Goal: Transaction & Acquisition: Purchase product/service

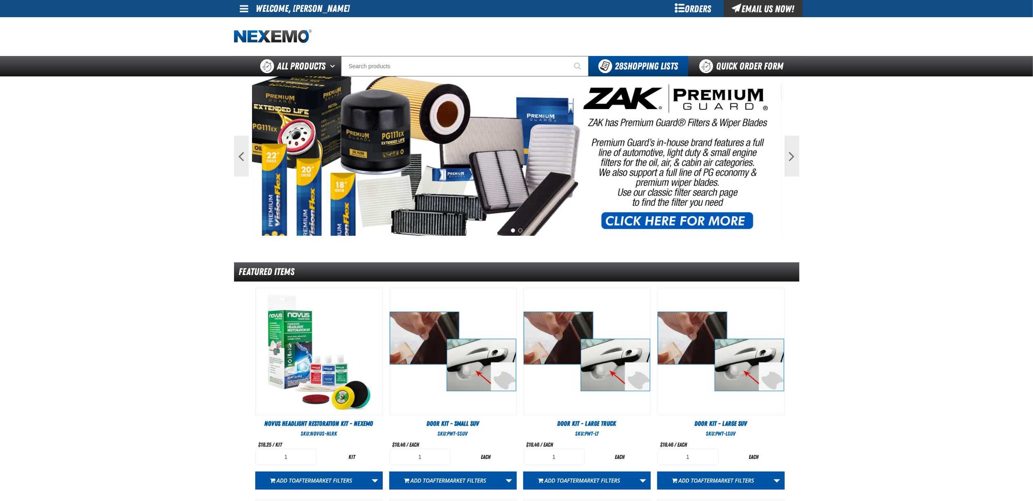
click at [684, 6] on div "Orders" at bounding box center [693, 8] width 61 height 17
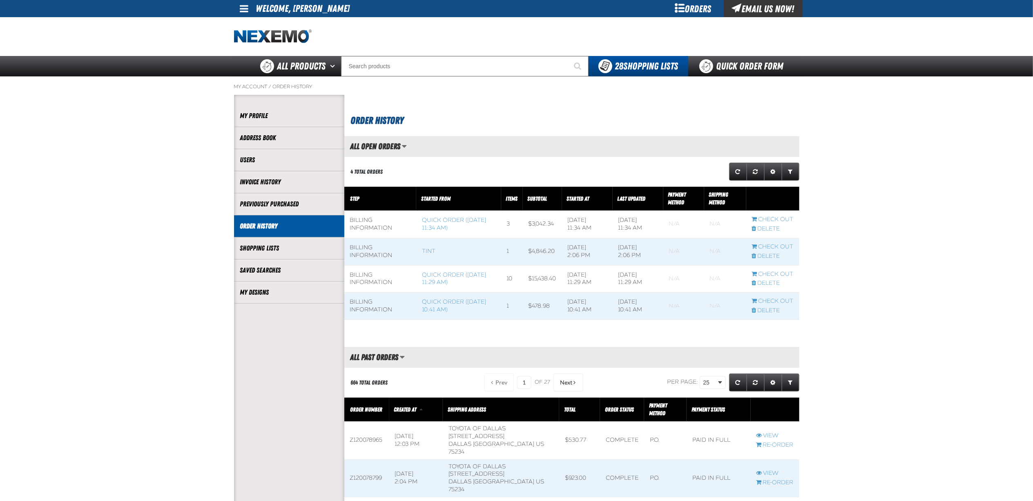
scroll to position [0, 0]
click at [528, 70] on input "Search" at bounding box center [465, 66] width 248 height 20
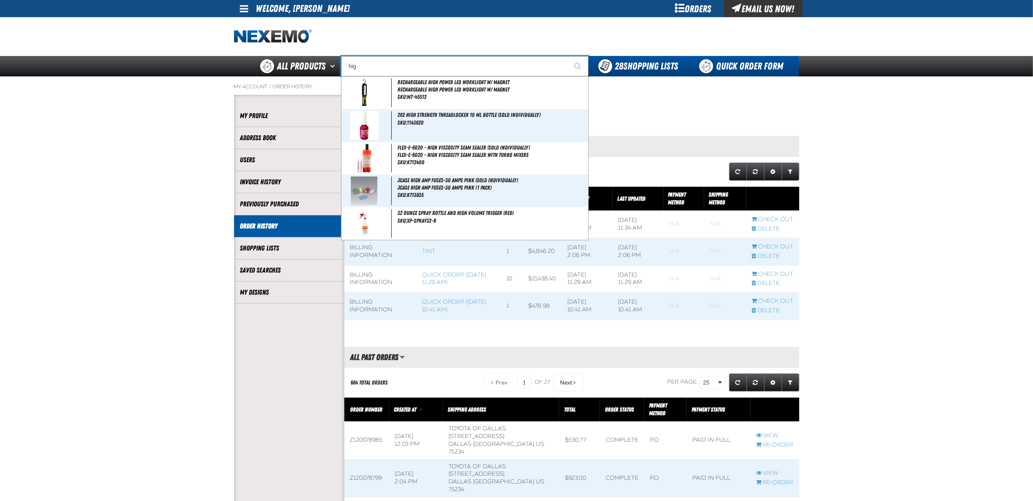
type input "hig"
click at [742, 66] on link "Quick Order Form" at bounding box center [743, 66] width 111 height 20
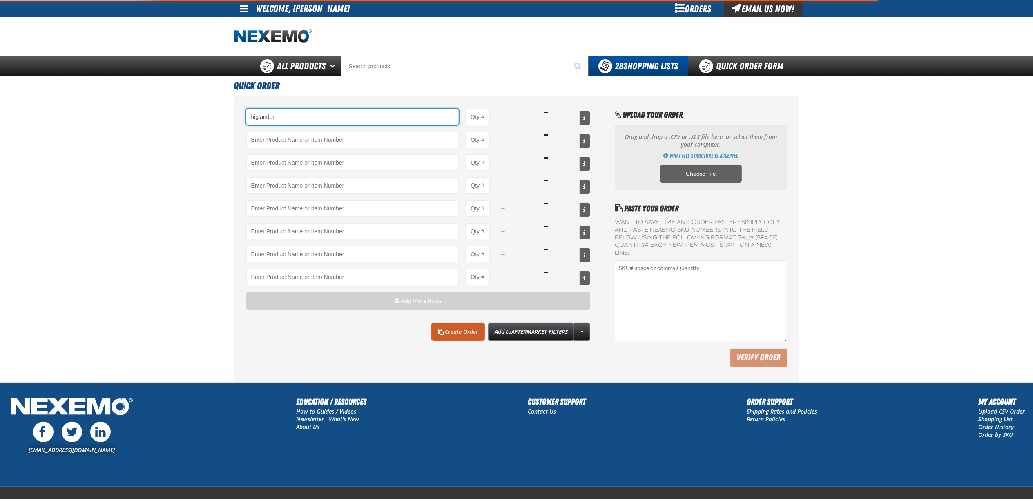
click at [375, 116] on input "higlander" at bounding box center [352, 117] width 213 height 16
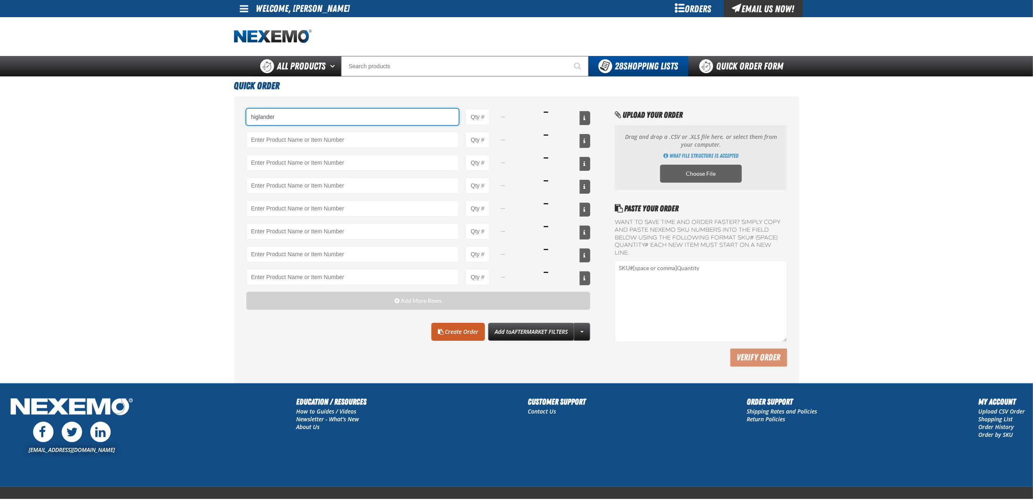
type input "higlander"
